Goal: Information Seeking & Learning: Find specific fact

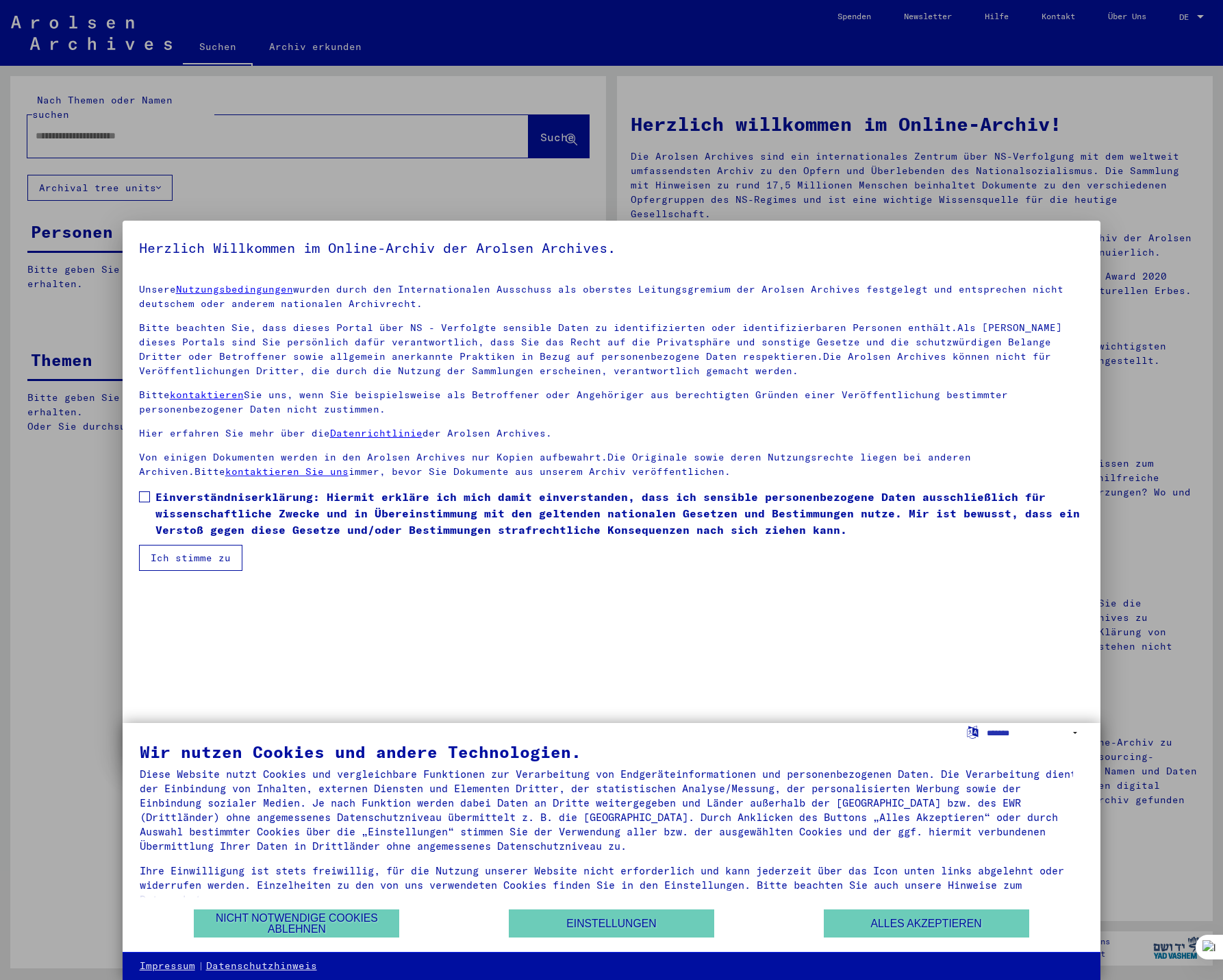
click at [144, 498] on span at bounding box center [145, 497] width 11 height 11
click at [173, 555] on button "Ich stimme zu" at bounding box center [190, 558] width 103 height 26
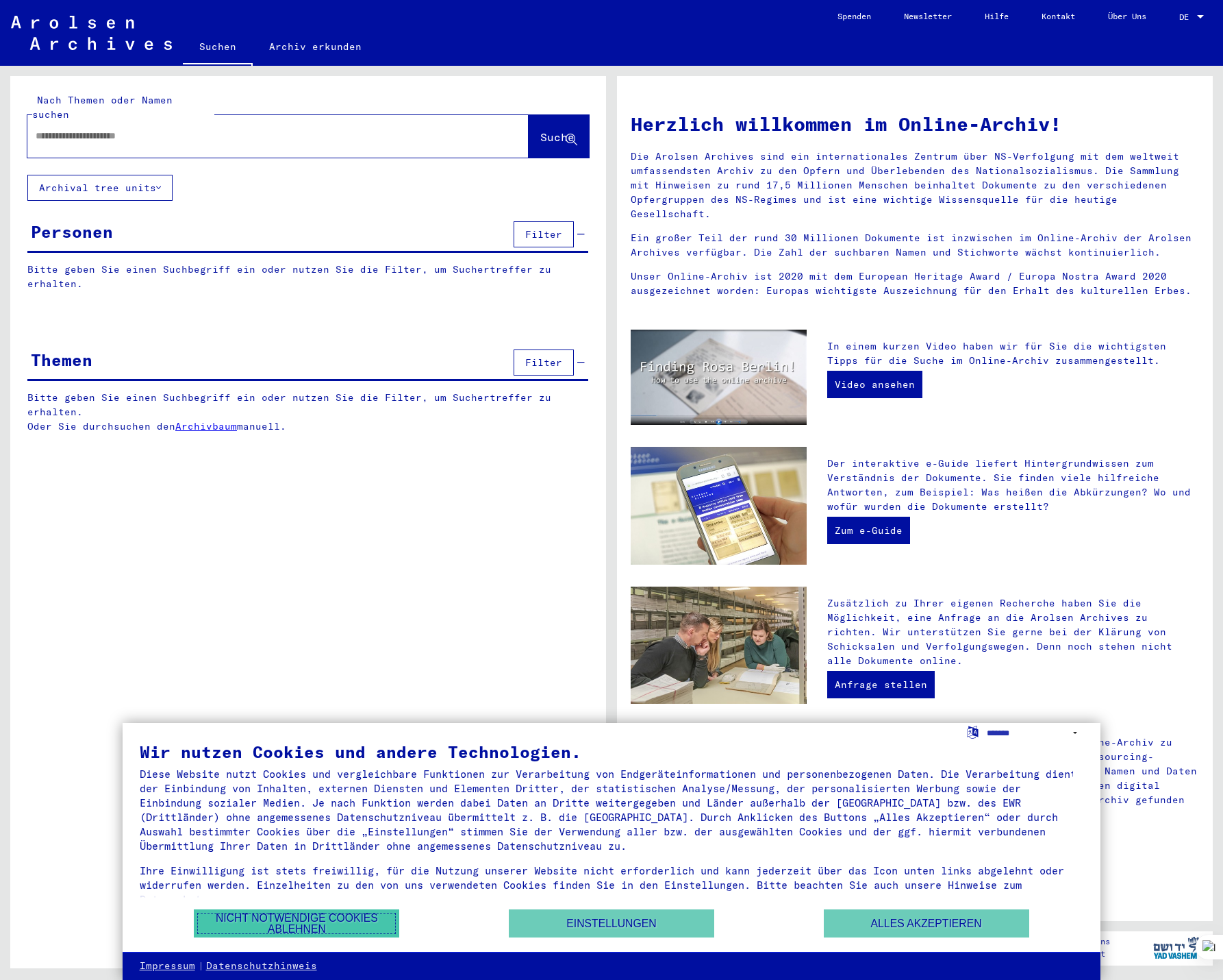
click at [335, 920] on button "Nicht notwendige Cookies ablehnen" at bounding box center [296, 922] width 206 height 28
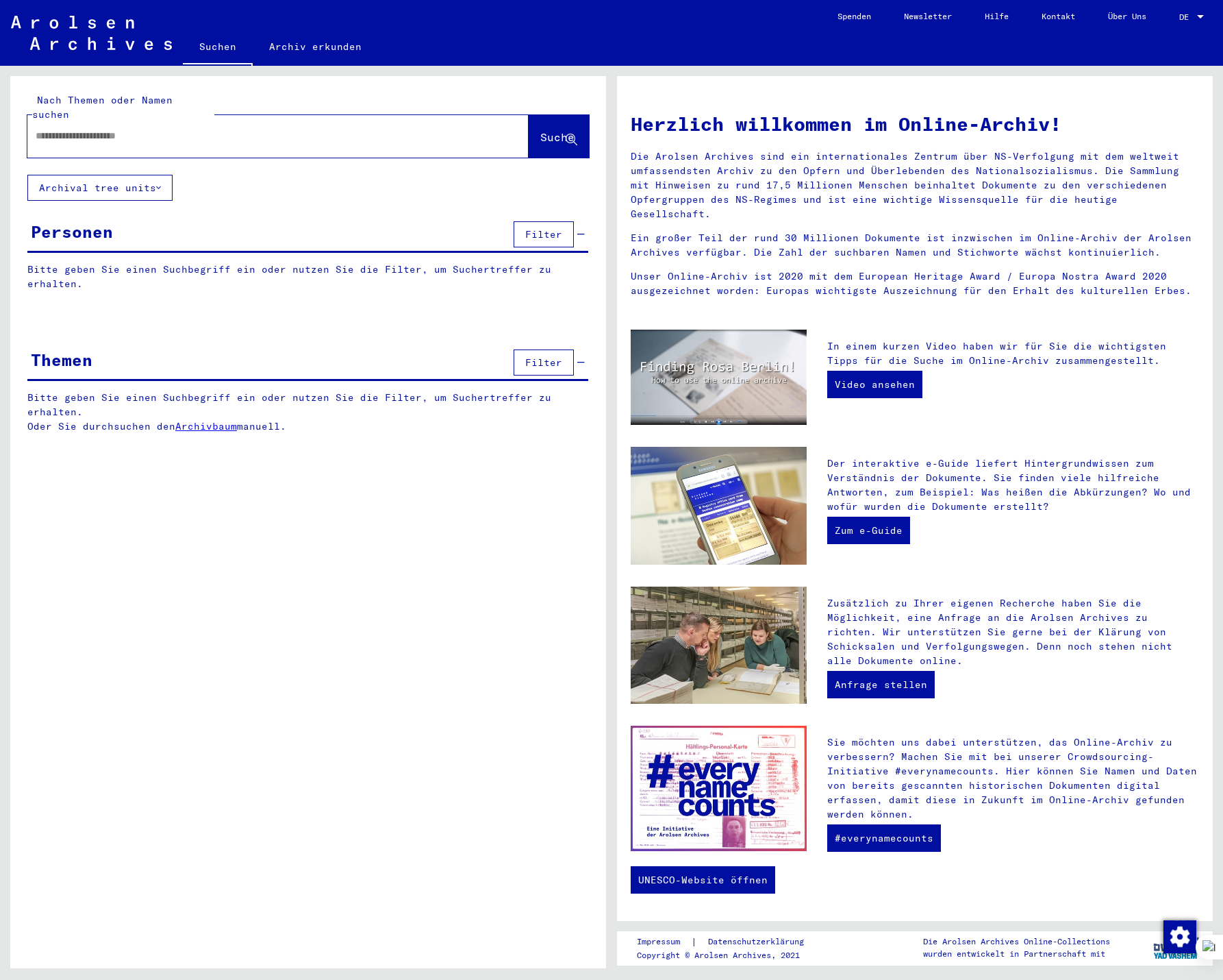
click at [233, 129] on input "text" at bounding box center [262, 136] width 452 height 14
type input "*******"
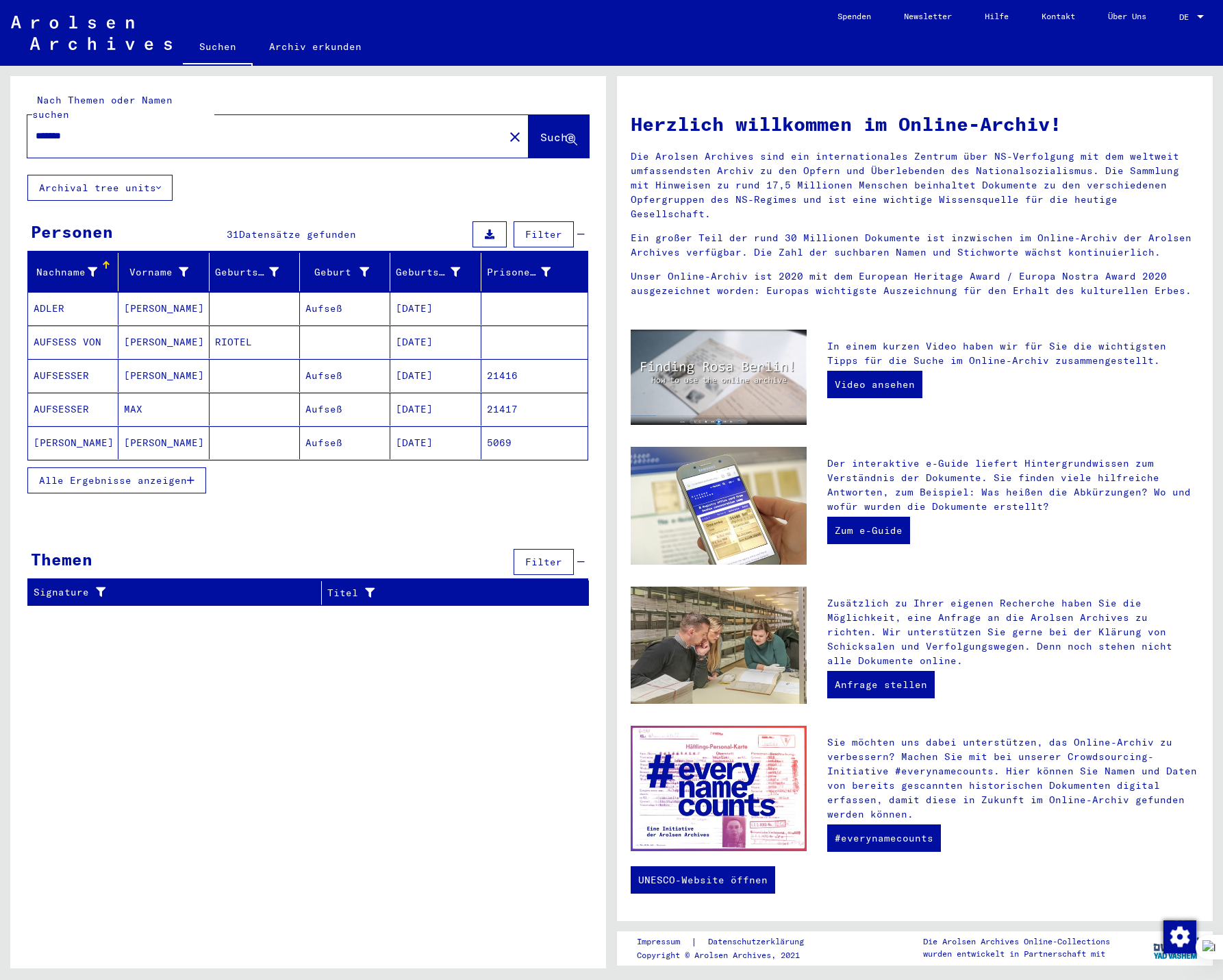
click at [501, 393] on mat-cell "21417" at bounding box center [534, 409] width 106 height 33
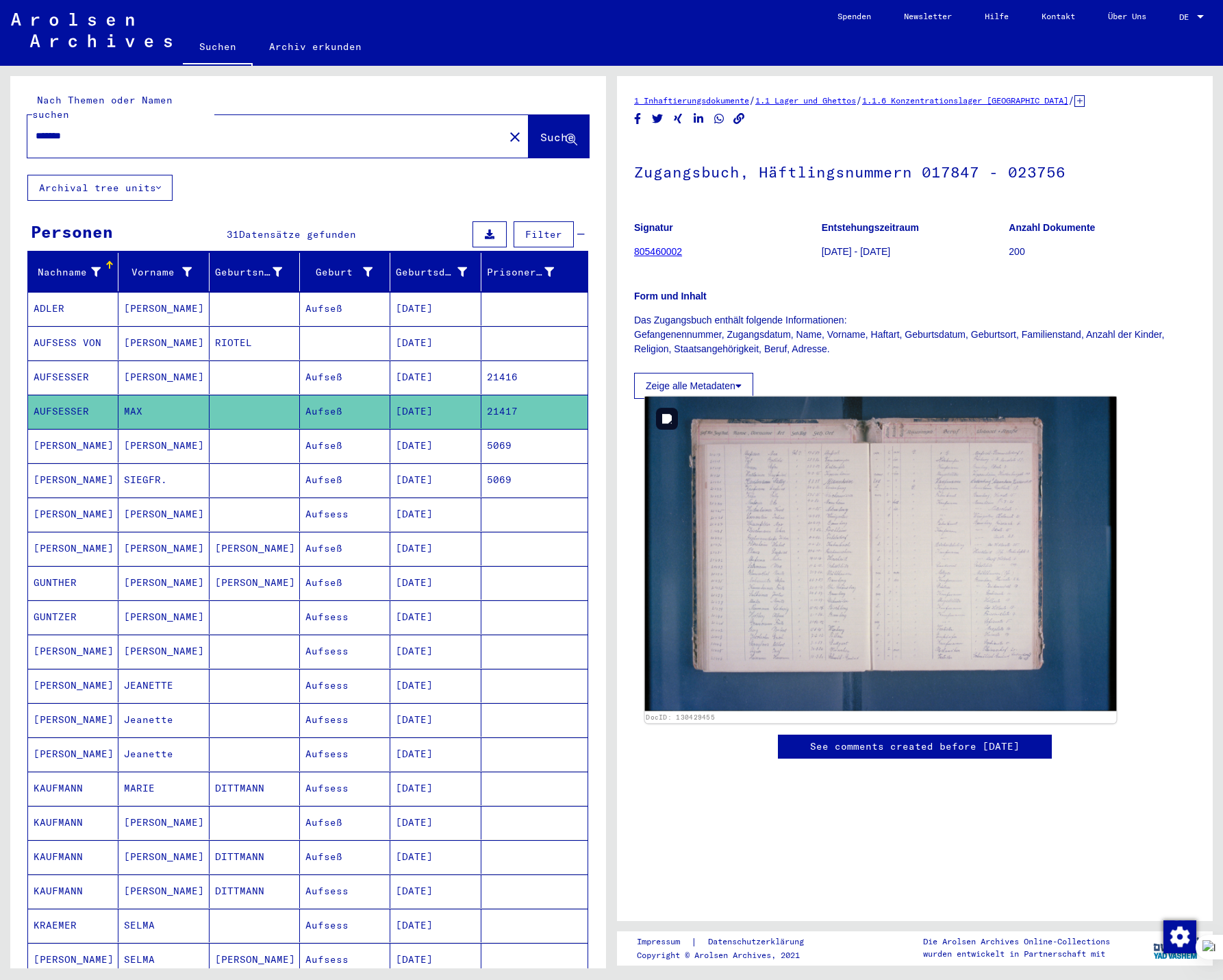
click at [870, 522] on img at bounding box center [881, 554] width 472 height 314
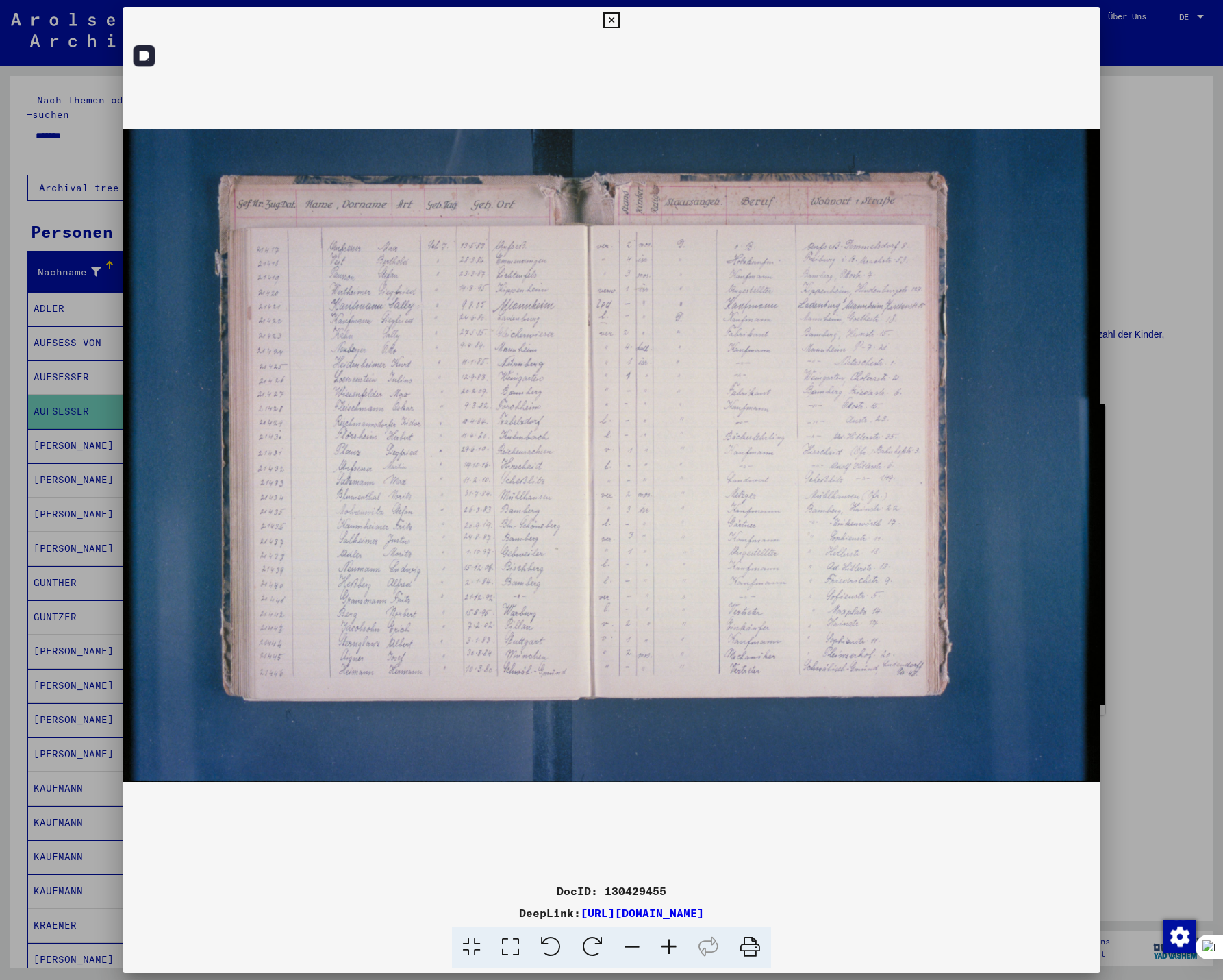
click at [493, 398] on img at bounding box center [612, 455] width 979 height 842
click at [667, 950] on icon at bounding box center [669, 947] width 37 height 42
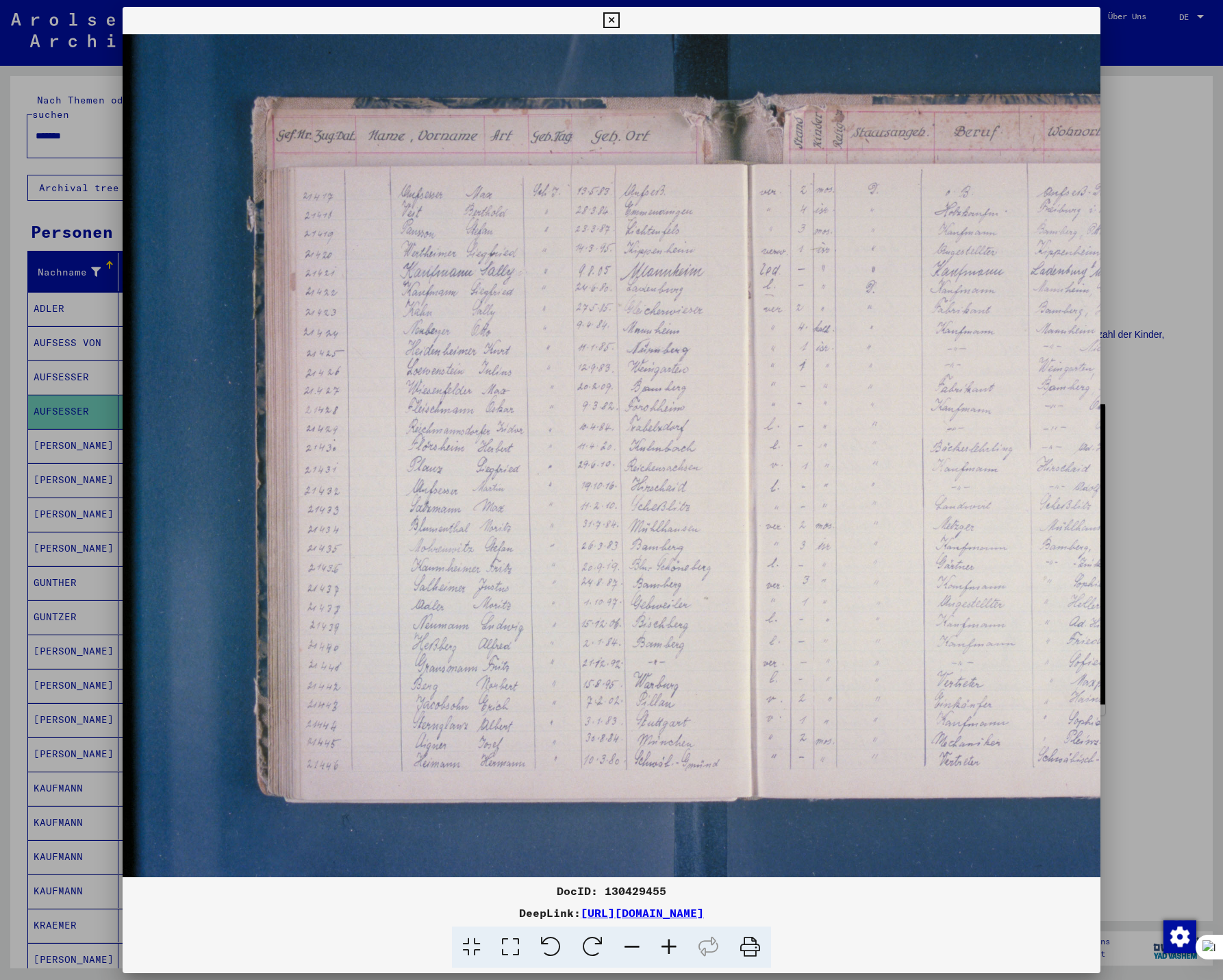
click at [669, 949] on icon at bounding box center [669, 947] width 37 height 42
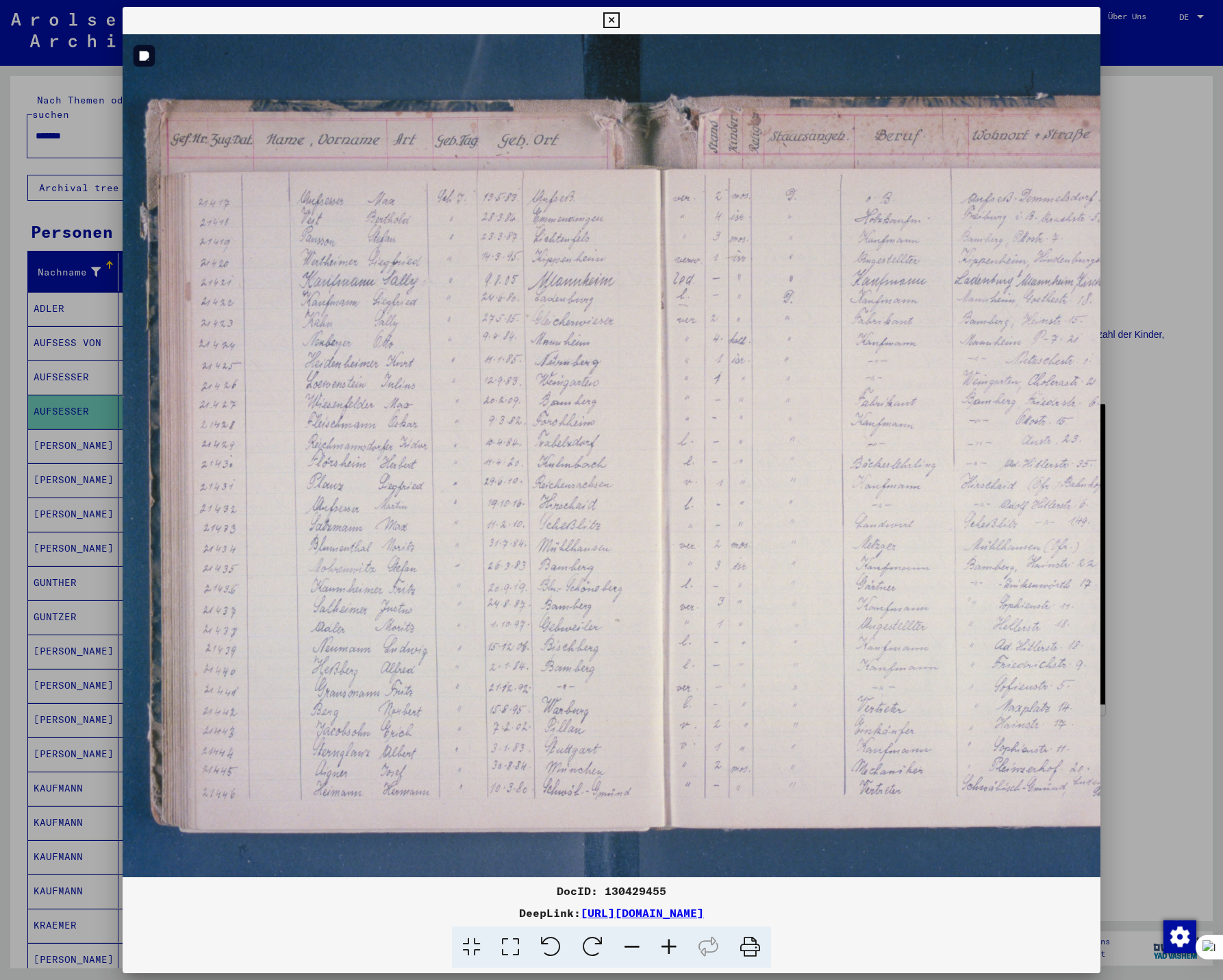
scroll to position [0, 111]
drag, startPoint x: 703, startPoint y: 604, endPoint x: 592, endPoint y: 614, distance: 111.4
click at [592, 614] on img at bounding box center [695, 490] width 1366 height 911
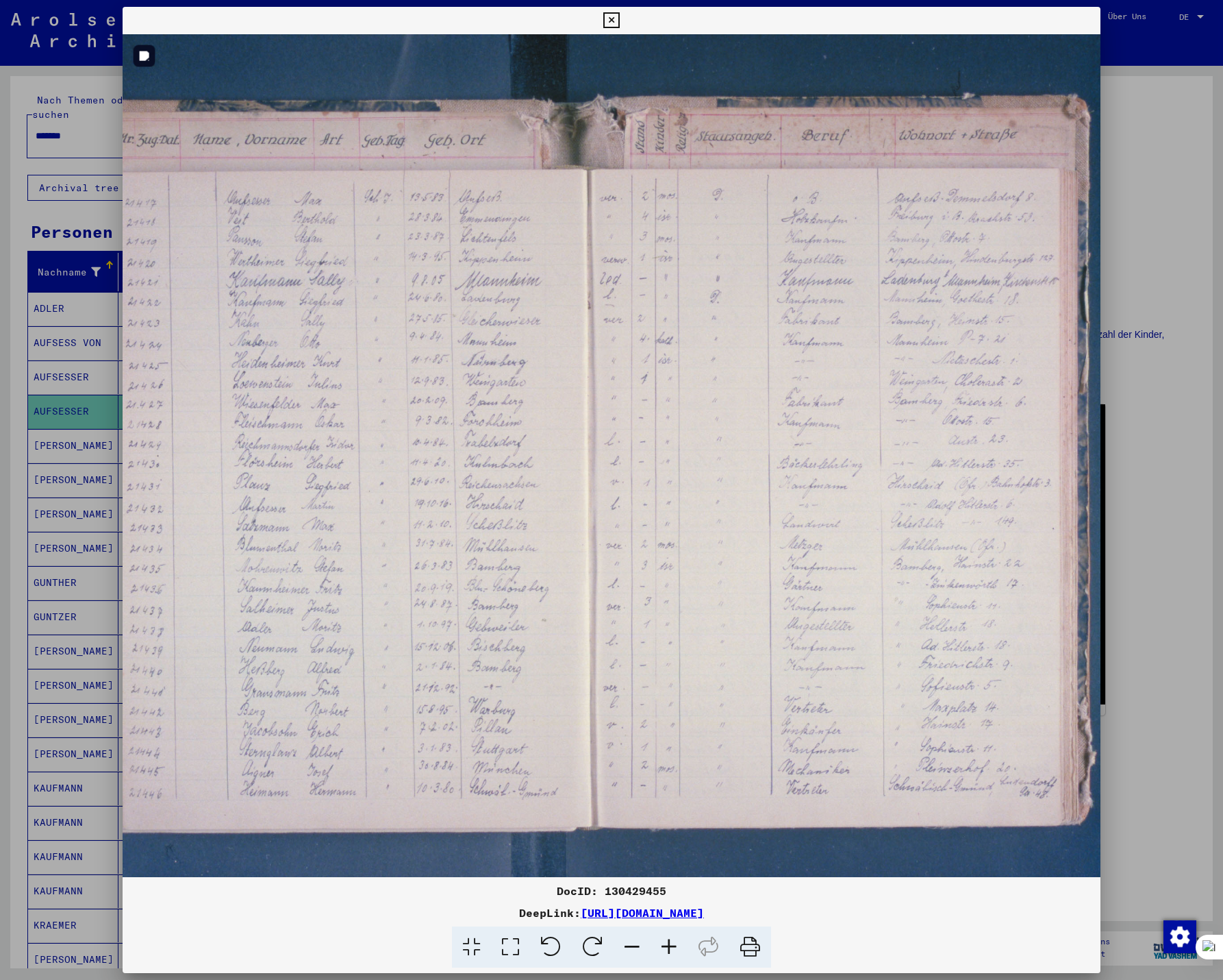
scroll to position [0, 388]
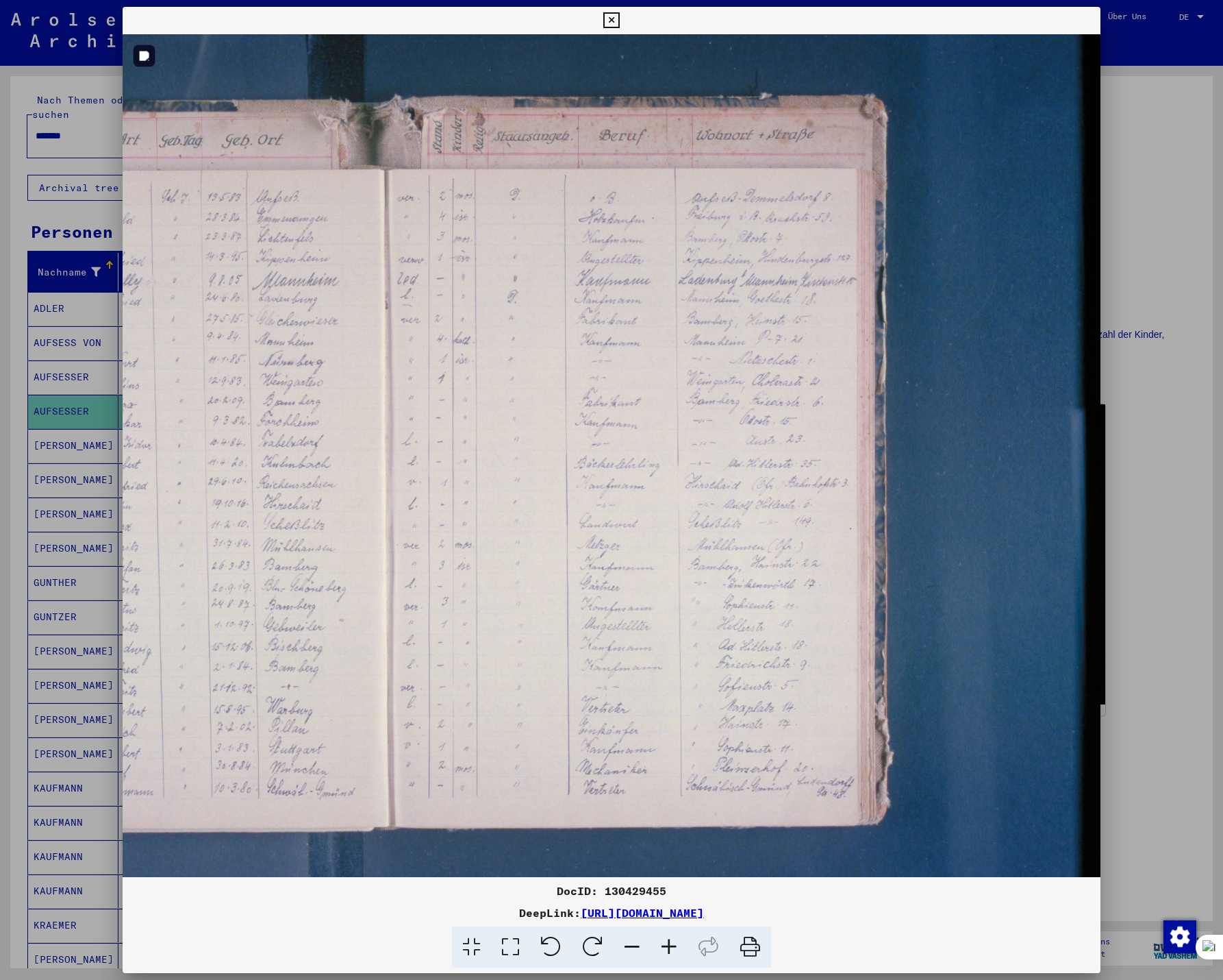
drag, startPoint x: 891, startPoint y: 430, endPoint x: 613, endPoint y: 465, distance: 280.2
click at [613, 465] on img at bounding box center [418, 490] width 1366 height 911
click at [665, 947] on icon at bounding box center [669, 947] width 37 height 42
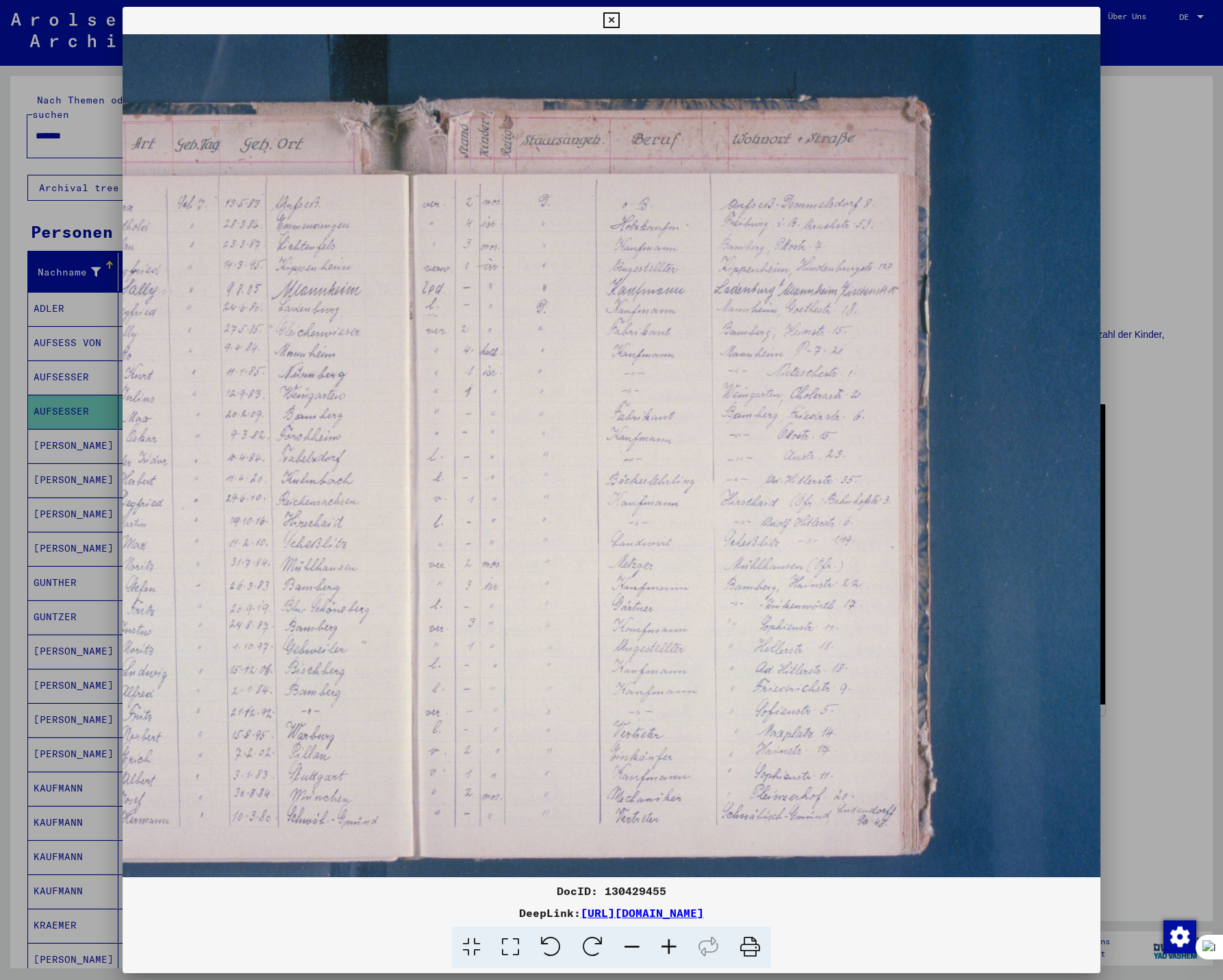
click at [665, 947] on icon at bounding box center [669, 947] width 37 height 42
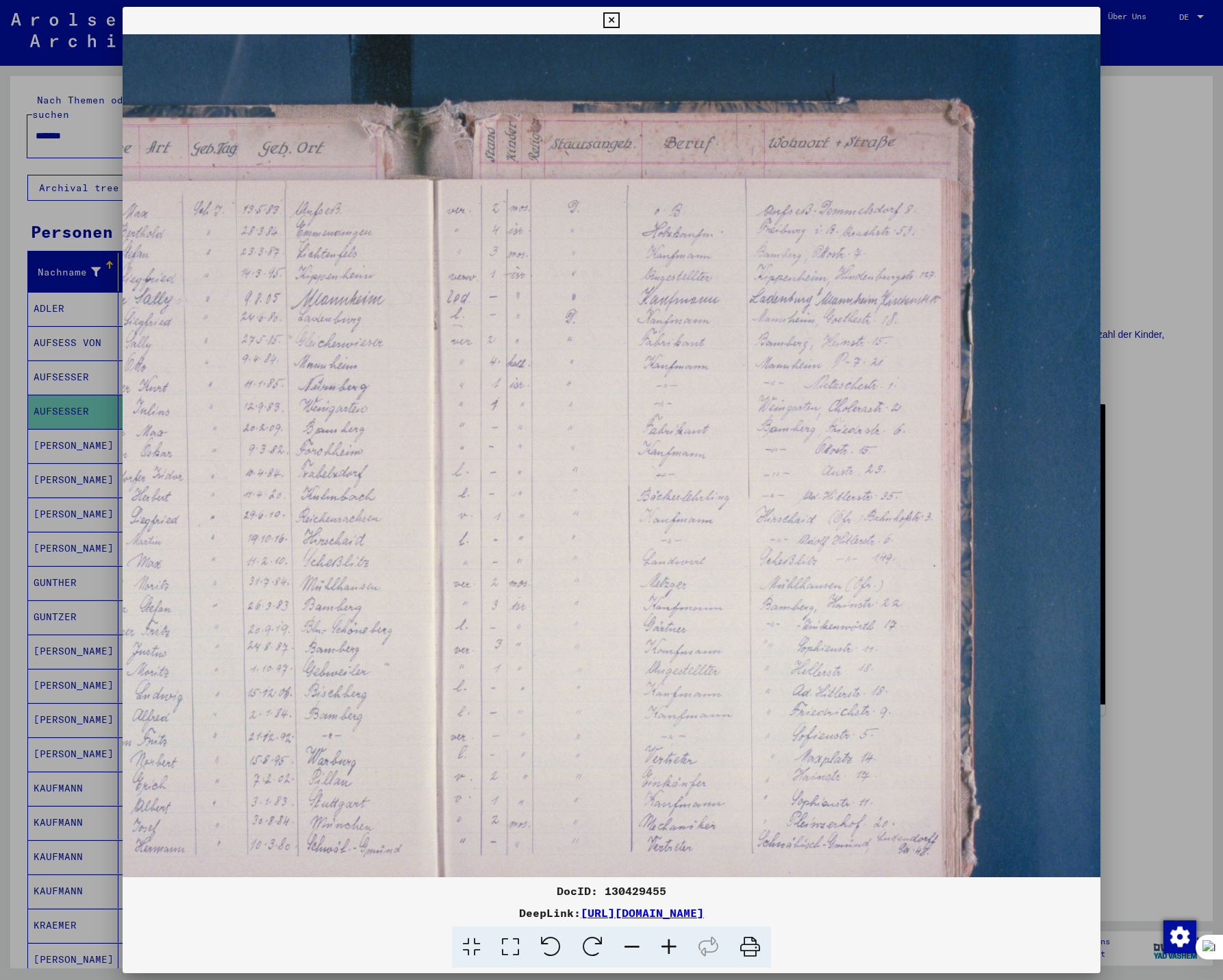
click at [665, 946] on icon at bounding box center [669, 947] width 37 height 42
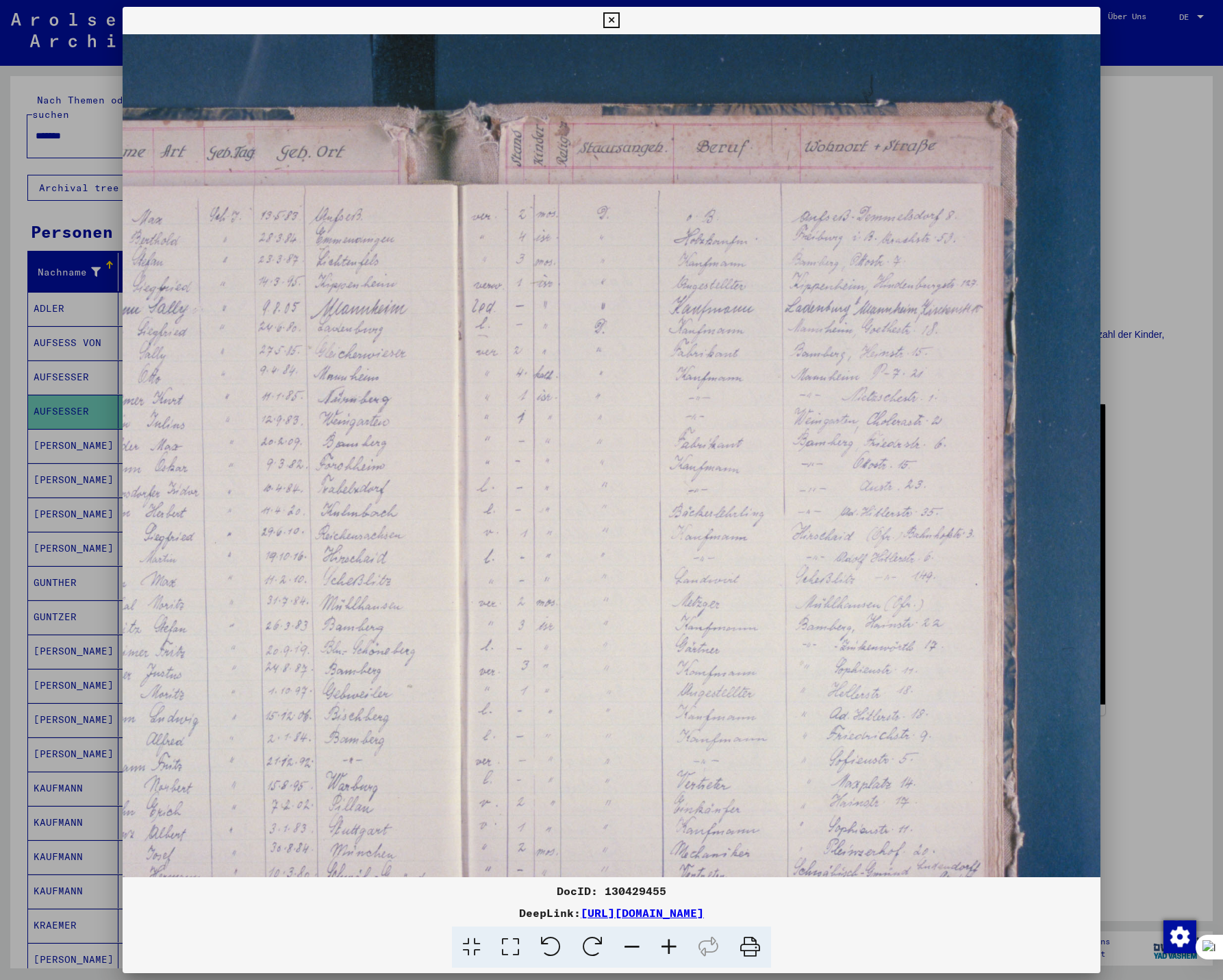
click at [665, 946] on icon at bounding box center [669, 947] width 37 height 42
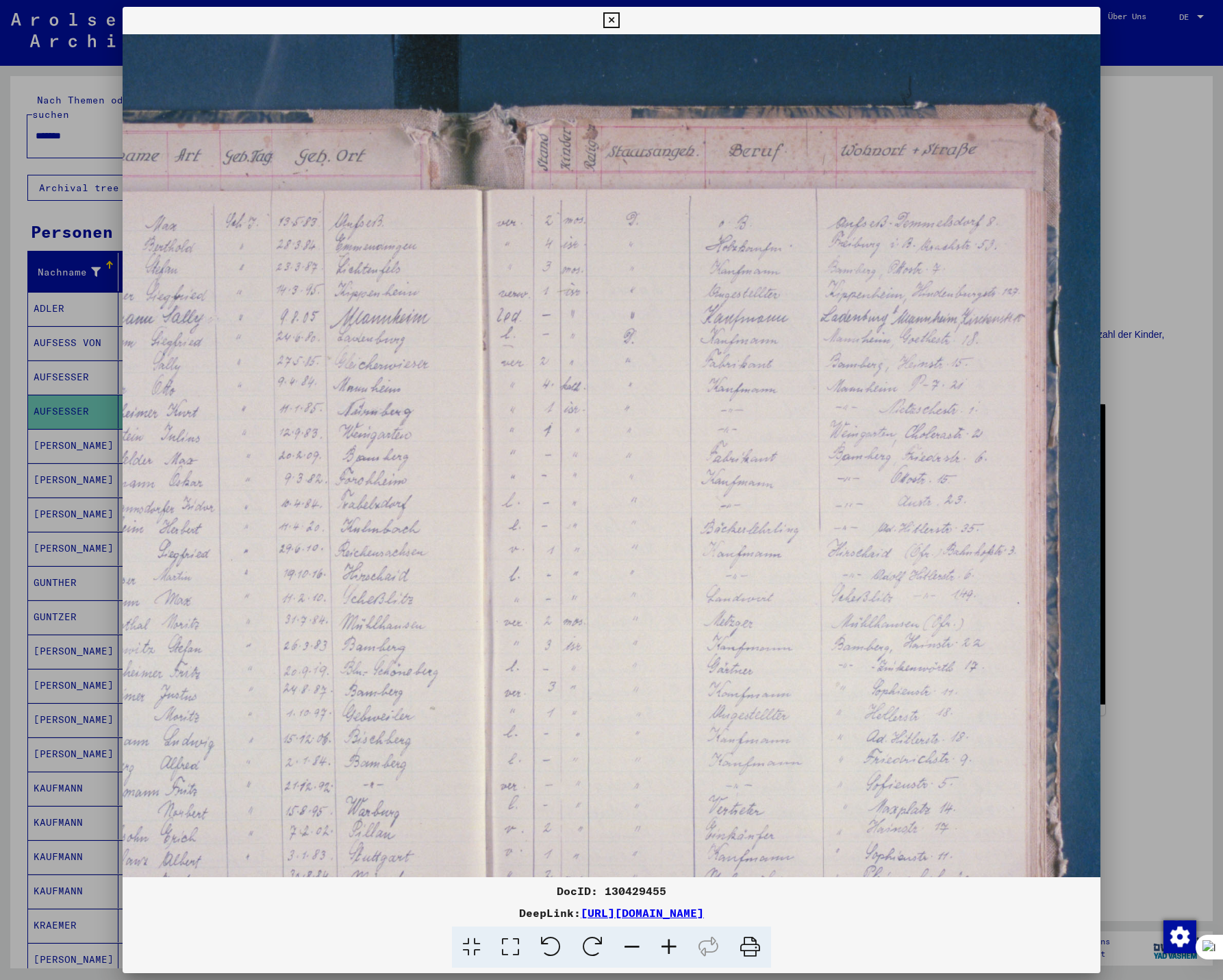
click at [665, 946] on icon at bounding box center [669, 947] width 37 height 42
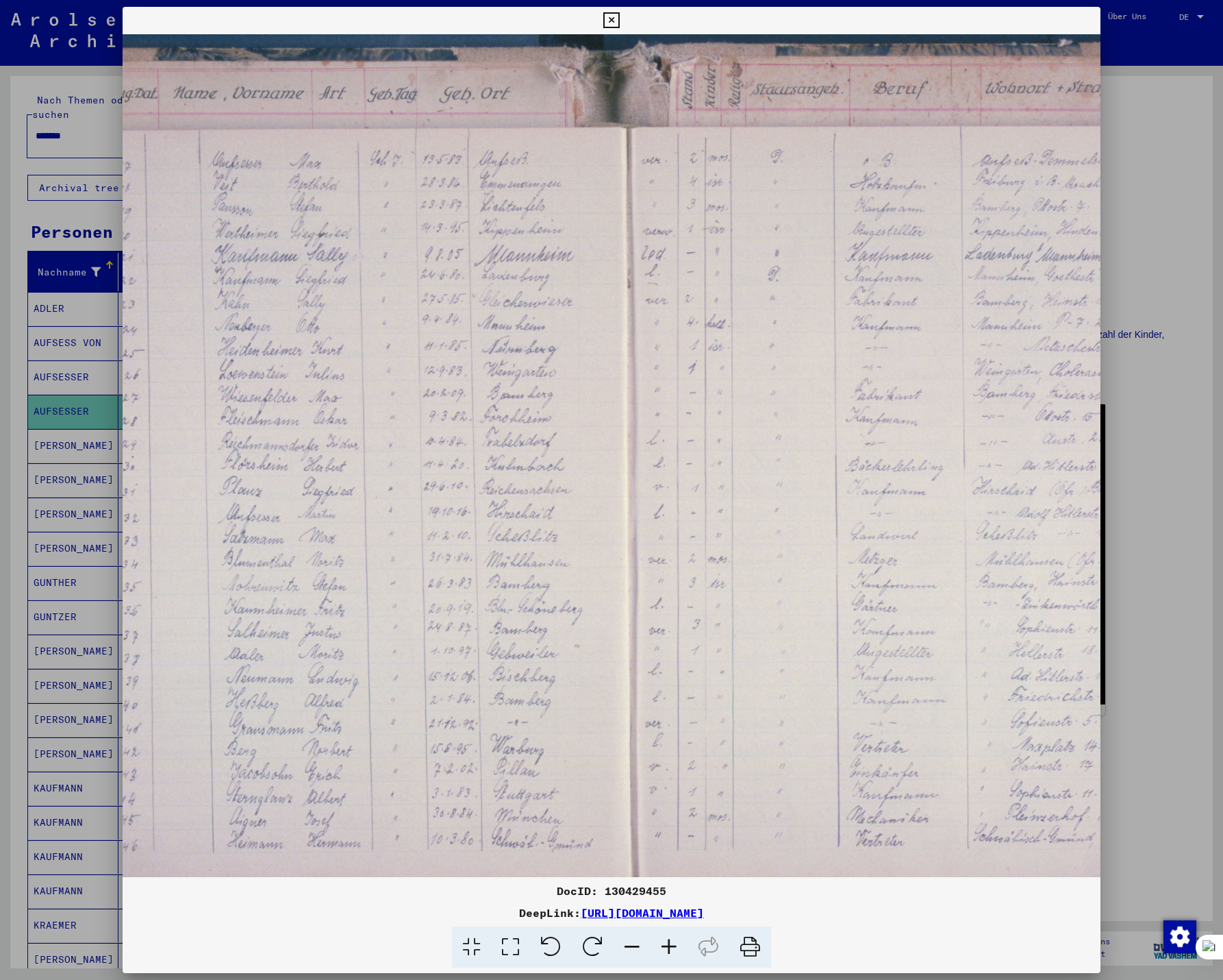
scroll to position [67, 207]
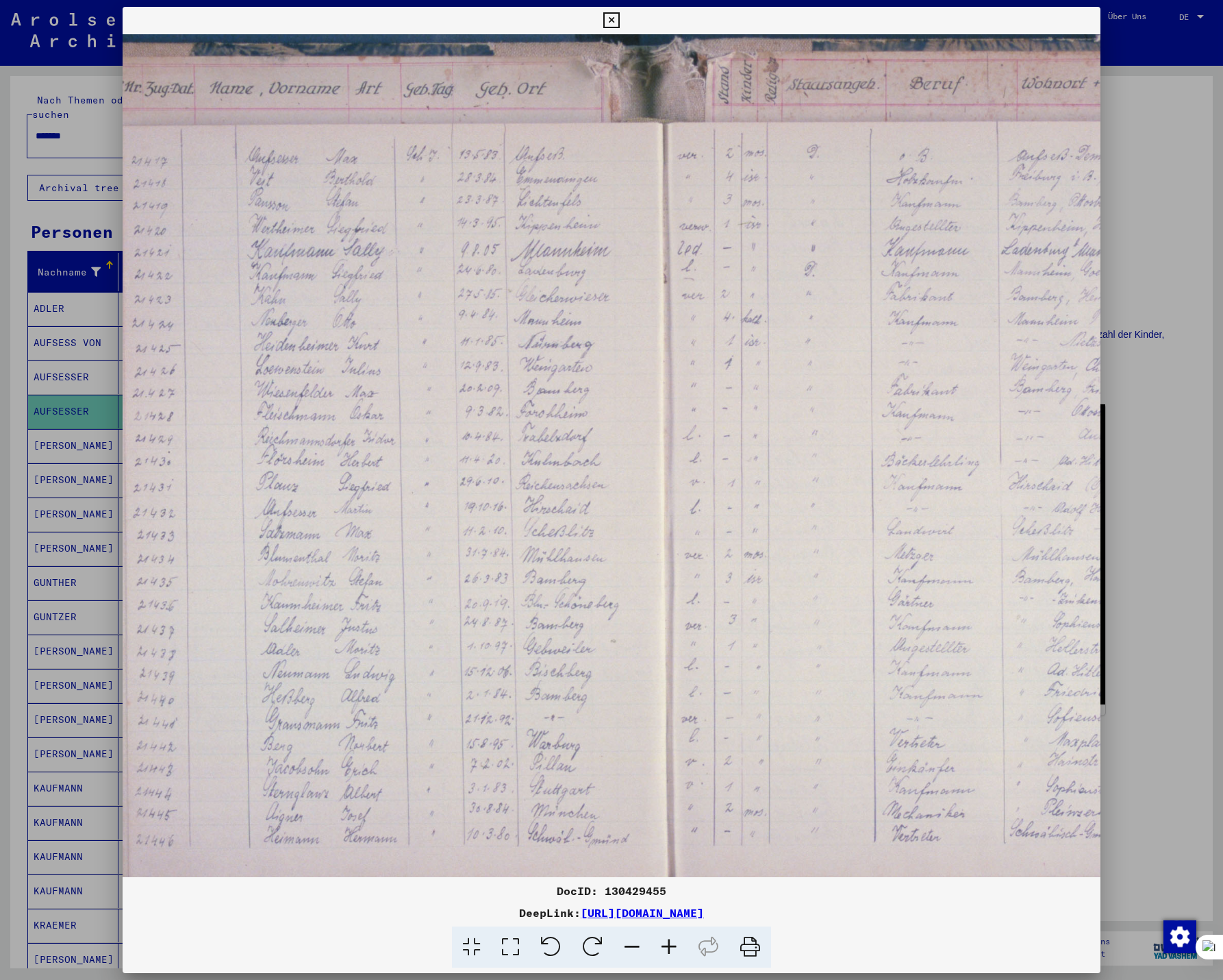
drag, startPoint x: 913, startPoint y: 379, endPoint x: 1094, endPoint y: 384, distance: 181.1
click at [1094, 384] on img at bounding box center [701, 491] width 1572 height 1048
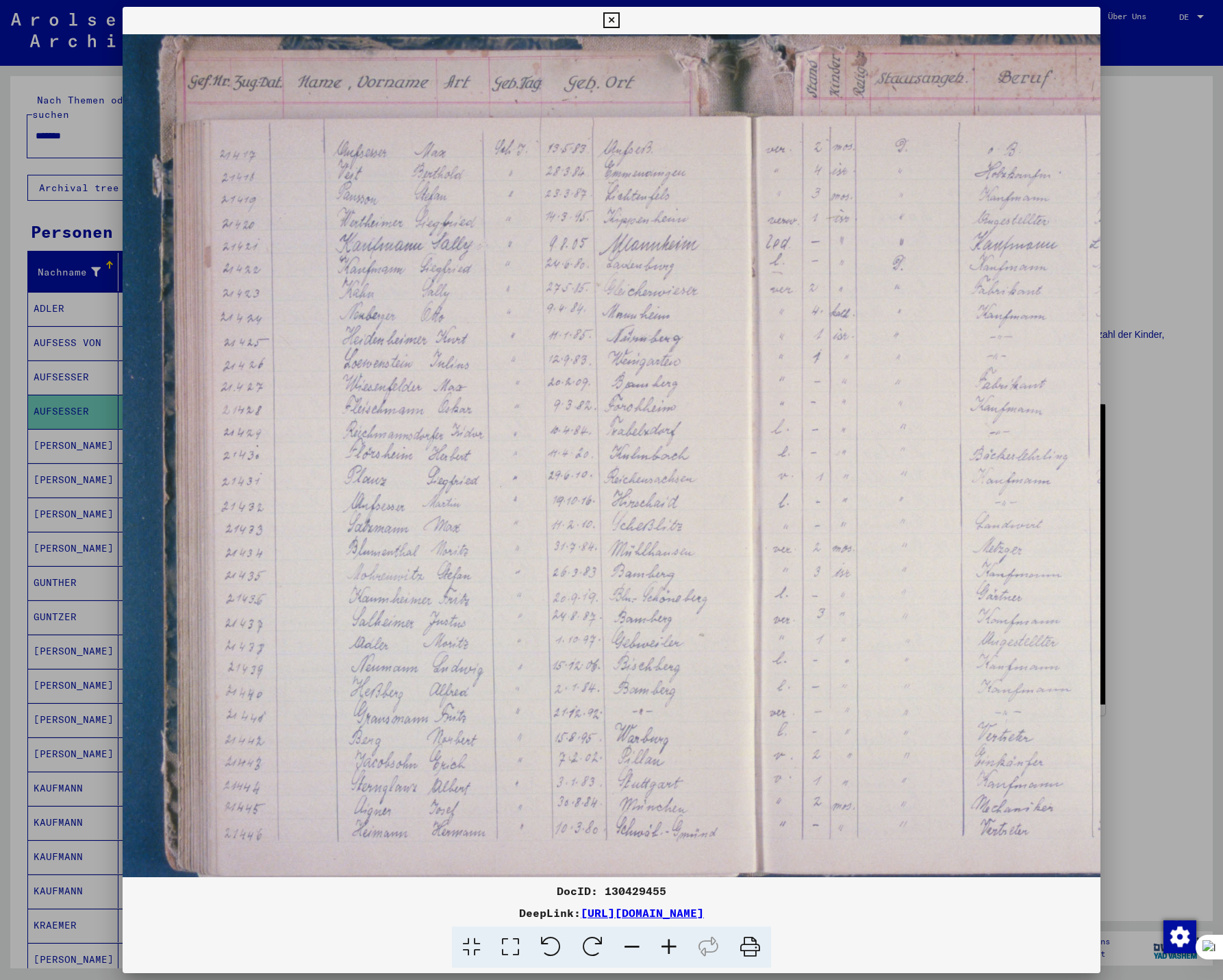
scroll to position [74, 108]
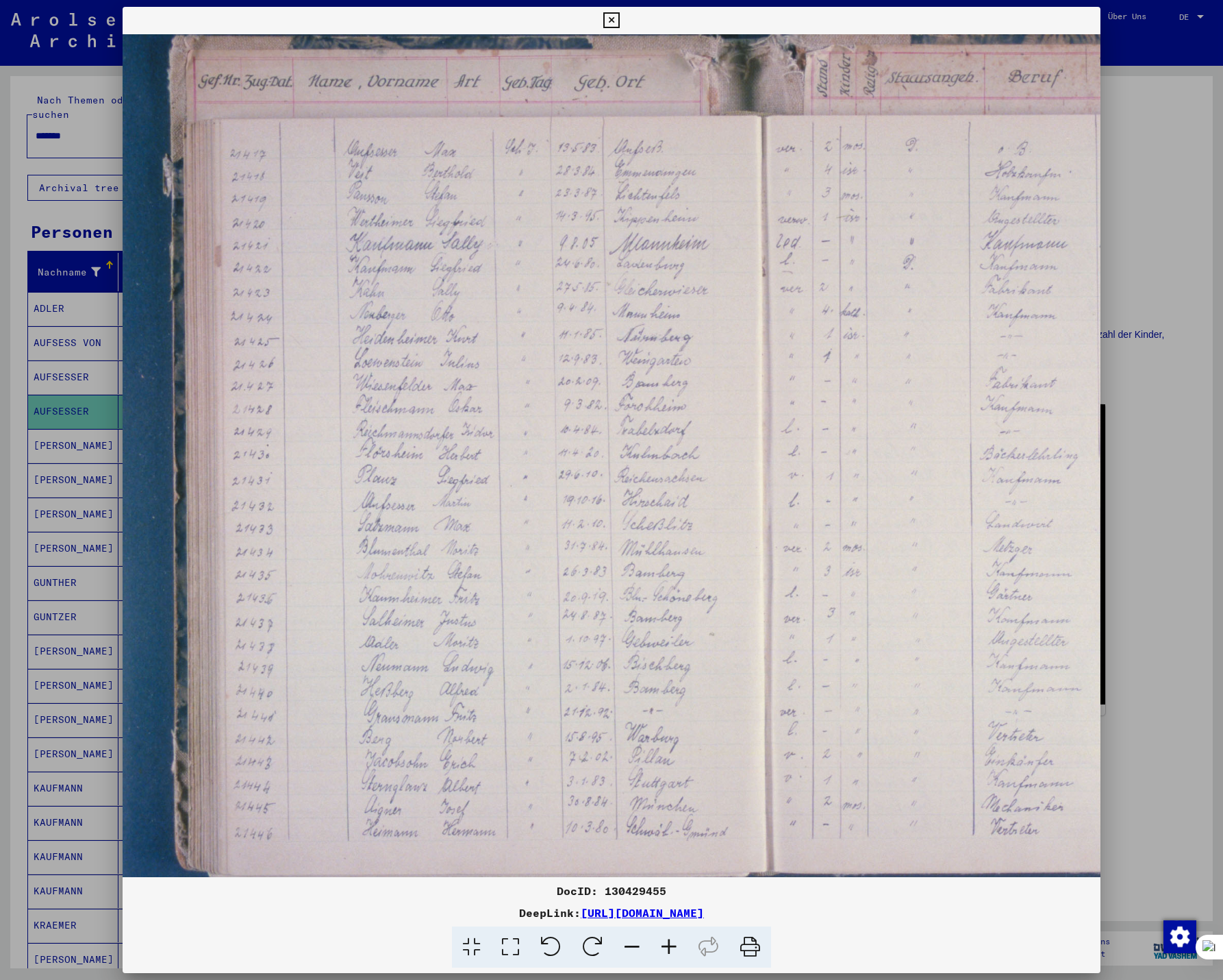
drag, startPoint x: 459, startPoint y: 511, endPoint x: 558, endPoint y: 504, distance: 99.2
click at [558, 504] on img at bounding box center [800, 484] width 1572 height 1048
click at [609, 22] on icon at bounding box center [611, 20] width 16 height 17
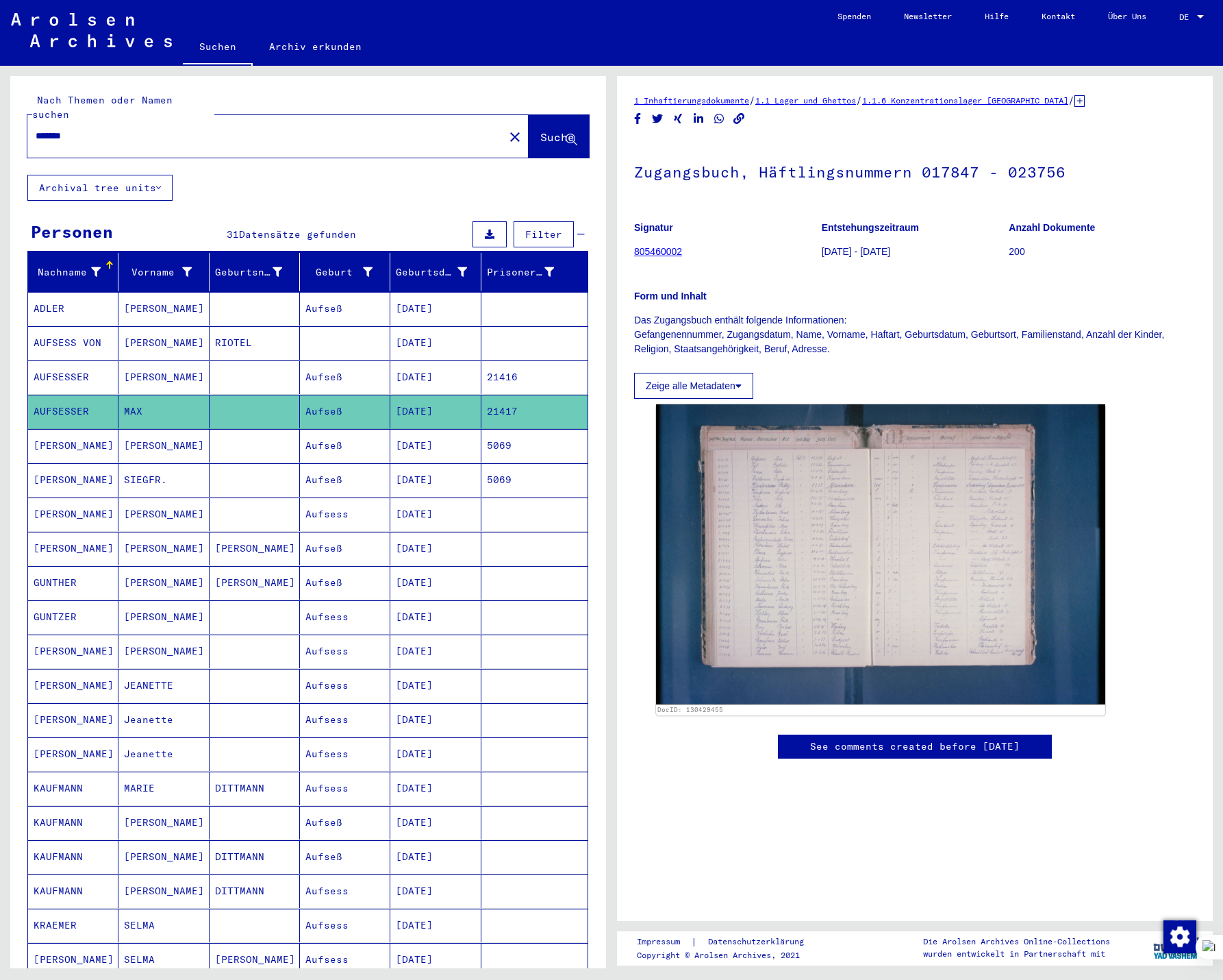
click at [158, 432] on mat-cell "[PERSON_NAME]" at bounding box center [163, 446] width 90 height 34
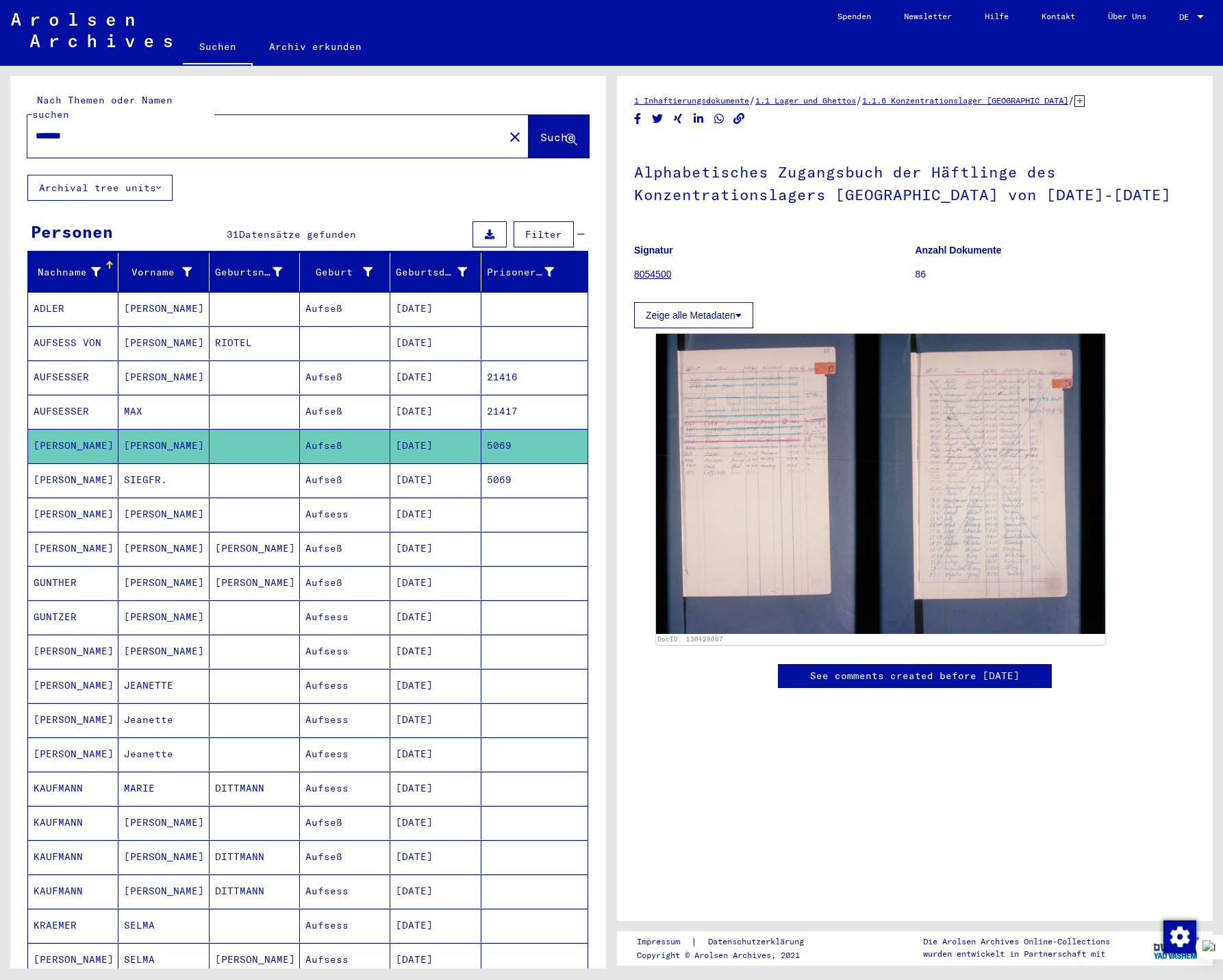
click at [88, 502] on mat-cell "[PERSON_NAME]" at bounding box center [73, 514] width 90 height 34
